Goal: Check status: Check status

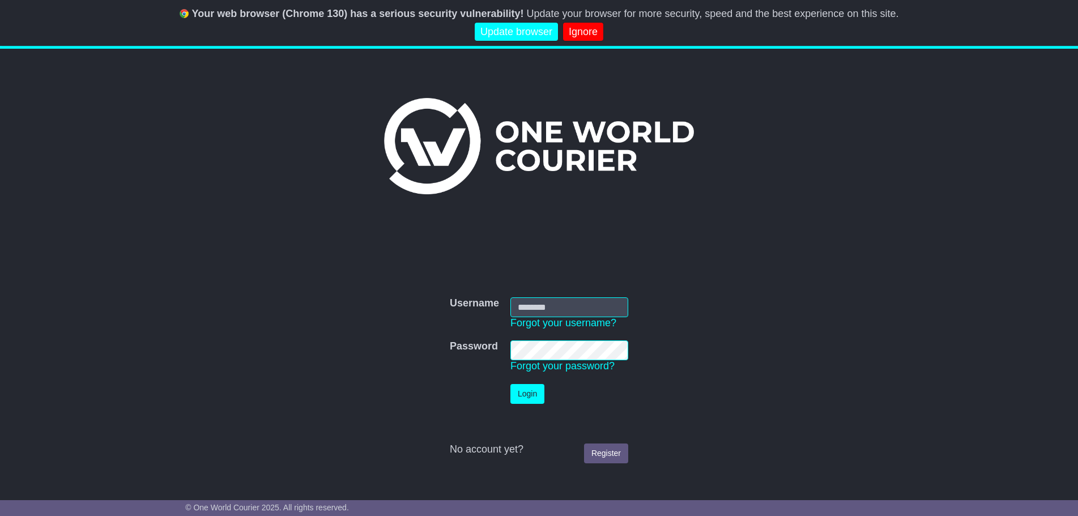
type input "*******"
click at [520, 387] on button "Login" at bounding box center [527, 394] width 34 height 20
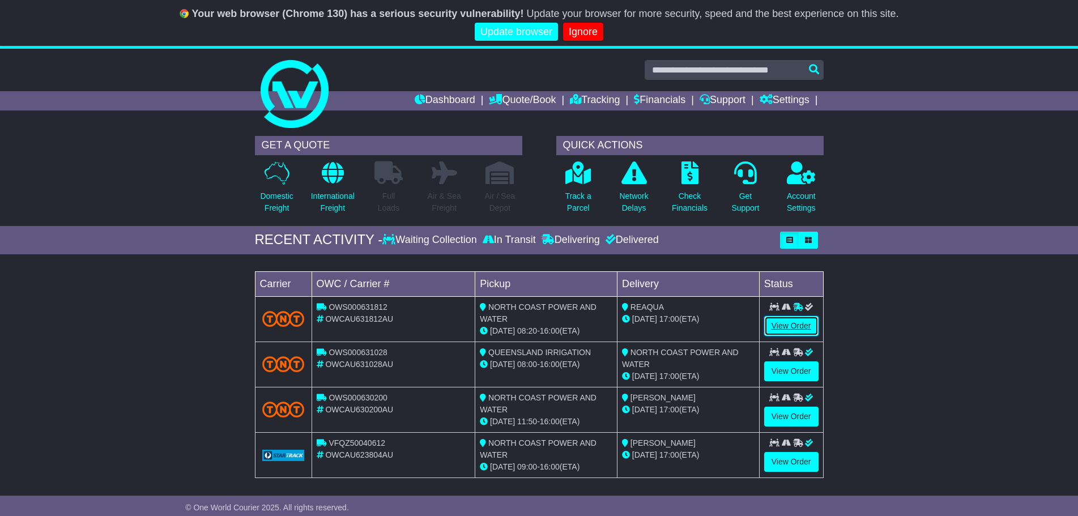
click at [797, 321] on link "View Order" at bounding box center [791, 326] width 54 height 20
